Goal: Navigation & Orientation: Find specific page/section

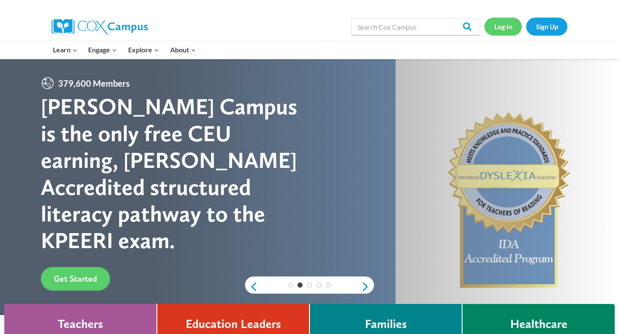
click at [504, 31] on link "Log In" at bounding box center [502, 27] width 37 height 18
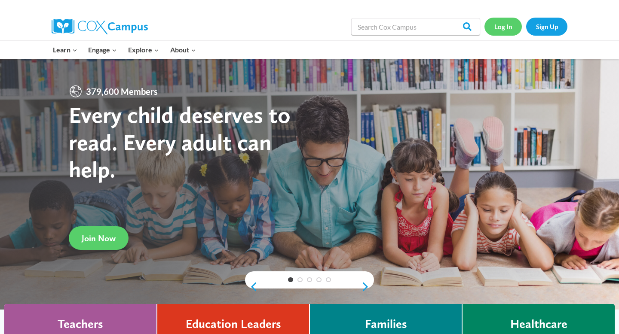
click at [509, 26] on link "Log In" at bounding box center [502, 27] width 37 height 18
